Goal: Transaction & Acquisition: Obtain resource

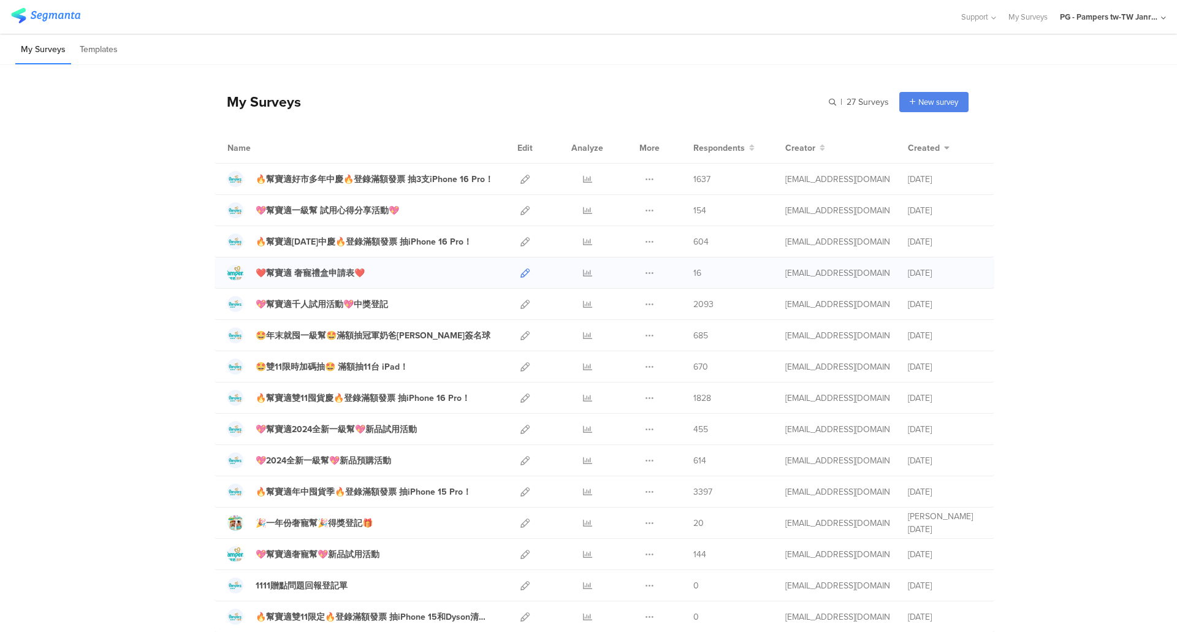
click at [523, 269] on icon at bounding box center [525, 273] width 9 height 9
click at [645, 275] on icon at bounding box center [649, 273] width 9 height 9
click at [585, 276] on icon at bounding box center [587, 273] width 9 height 9
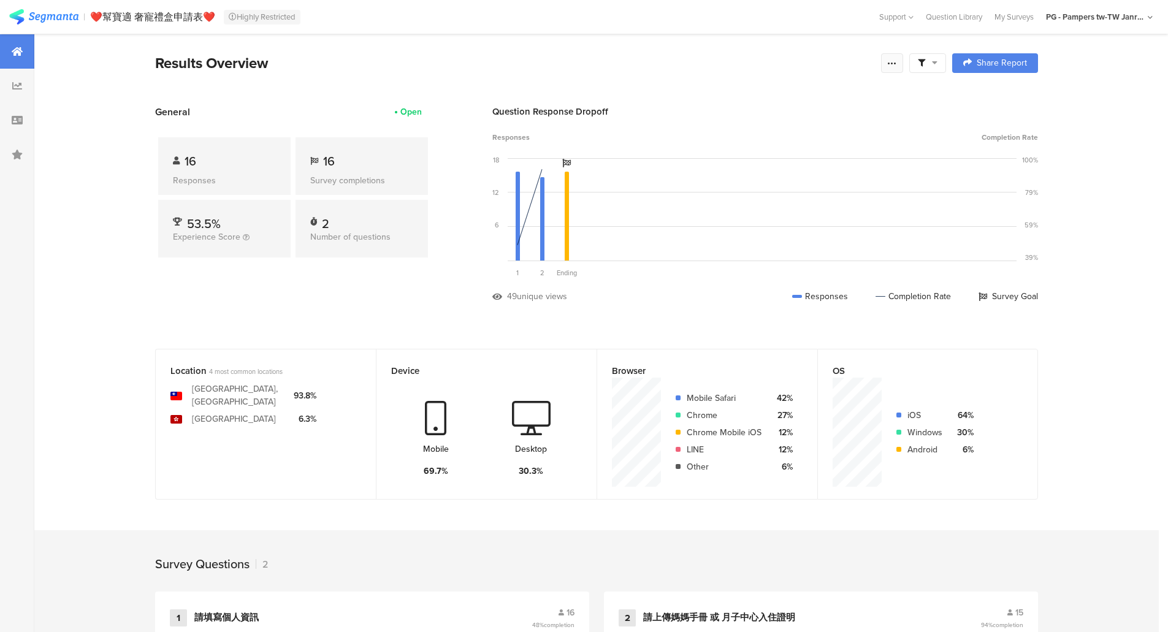
click at [896, 66] on icon at bounding box center [892, 63] width 10 height 10
click at [773, 180] on span "Export Results" at bounding box center [764, 186] width 55 height 13
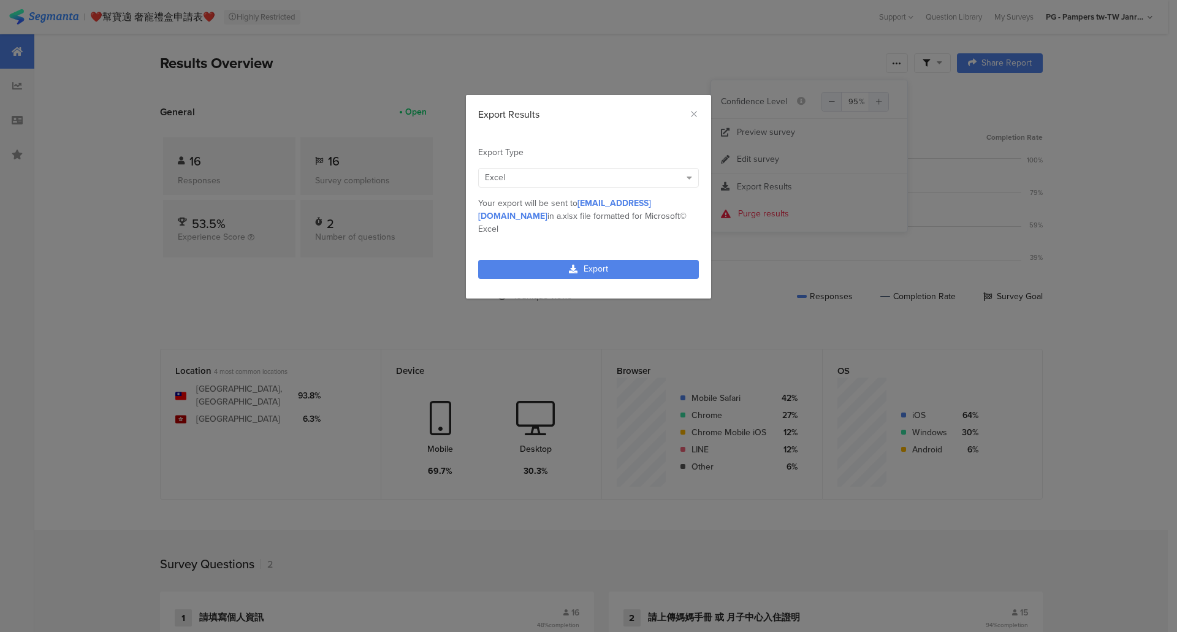
click at [643, 70] on div "Export Results Export Type Excel Numeric Excel IBM© SPSS Tableau Excel Excel MP…" at bounding box center [588, 316] width 1177 height 632
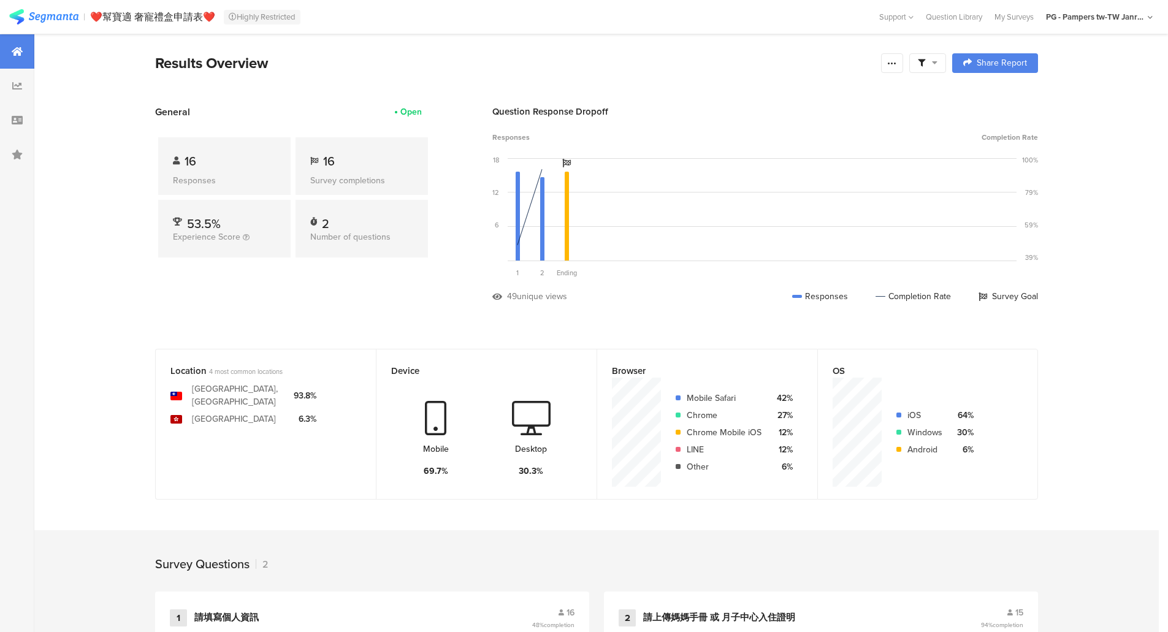
scroll to position [167, 0]
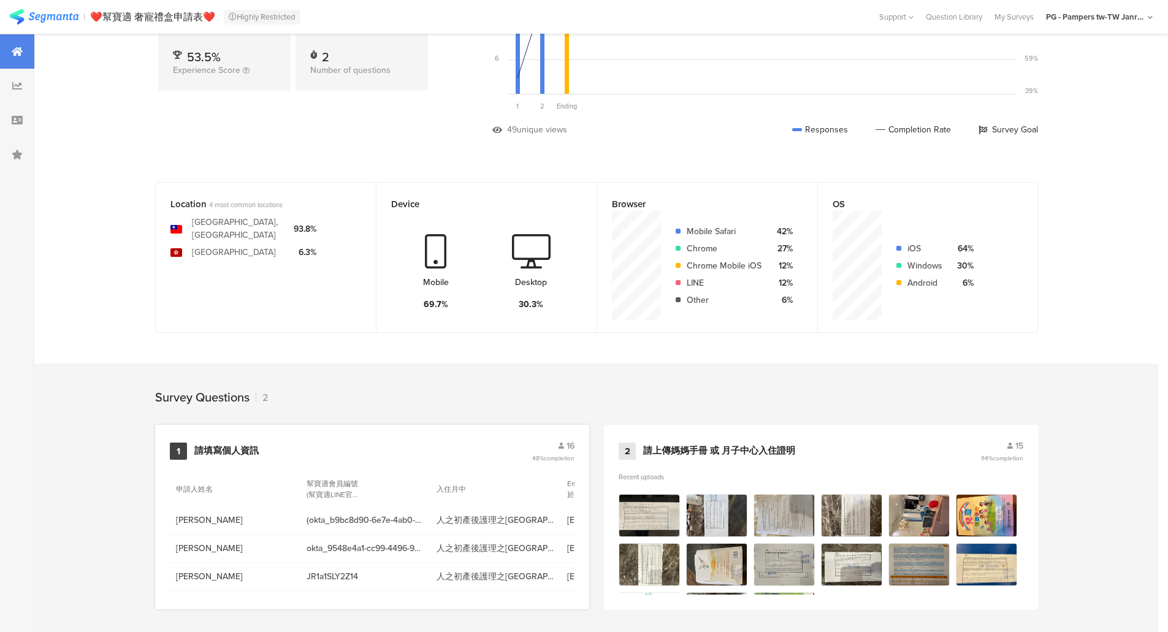
click at [525, 454] on div "1 請填寫個人資訊 16 48% completion" at bounding box center [372, 451] width 405 height 23
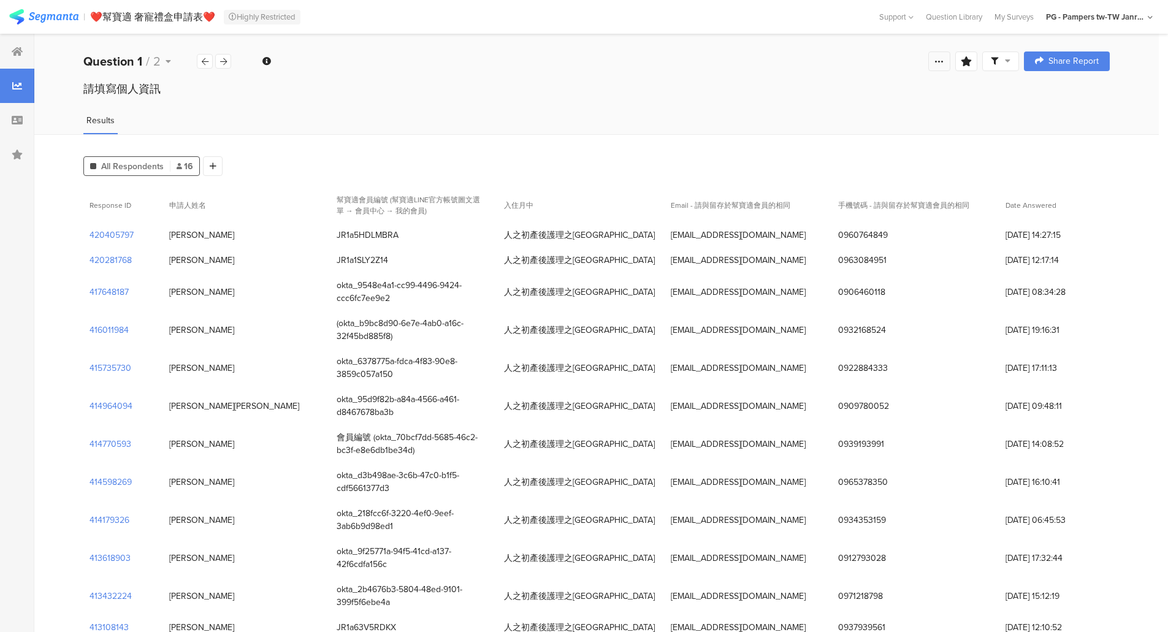
click at [944, 66] on icon at bounding box center [939, 61] width 10 height 10
click at [875, 188] on div "Export Results" at bounding box center [861, 186] width 196 height 12
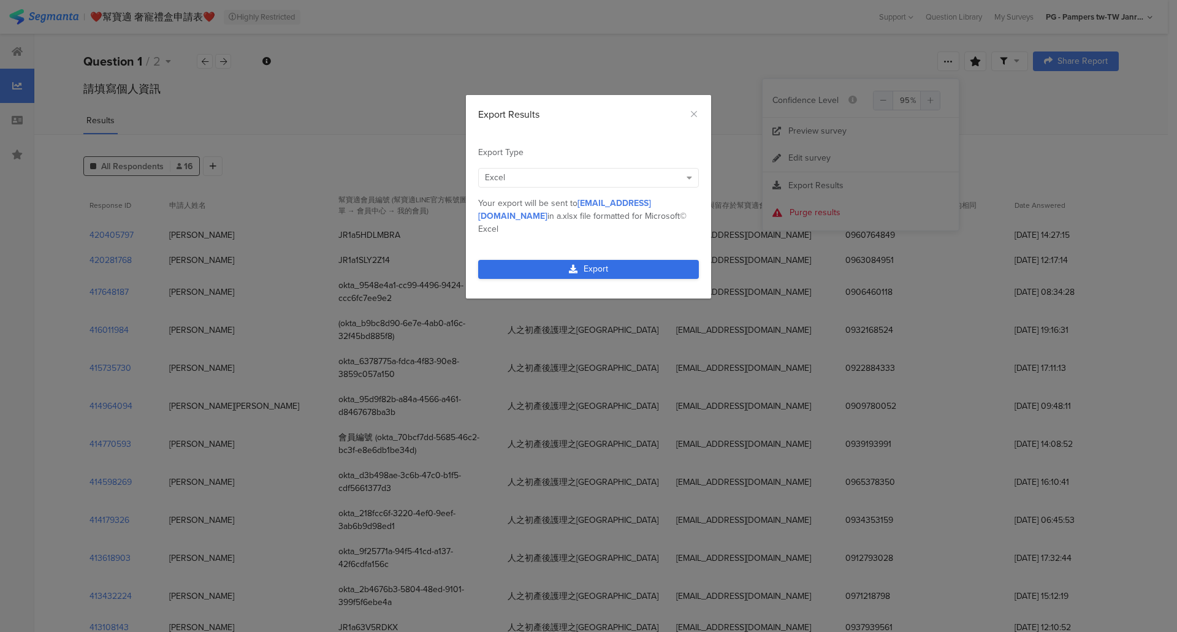
click at [563, 260] on link "Export" at bounding box center [588, 269] width 221 height 19
